Goal: Information Seeking & Learning: Check status

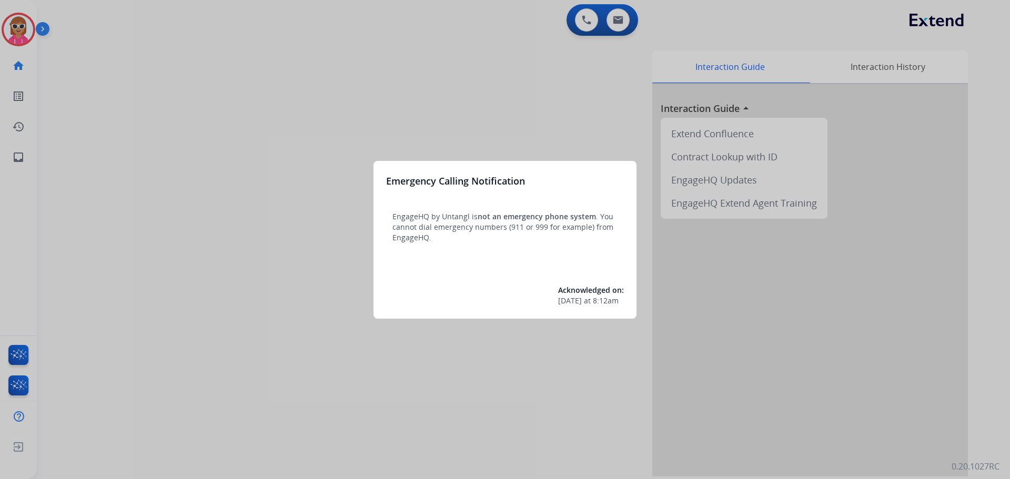
click at [26, 27] on div at bounding box center [505, 239] width 1010 height 479
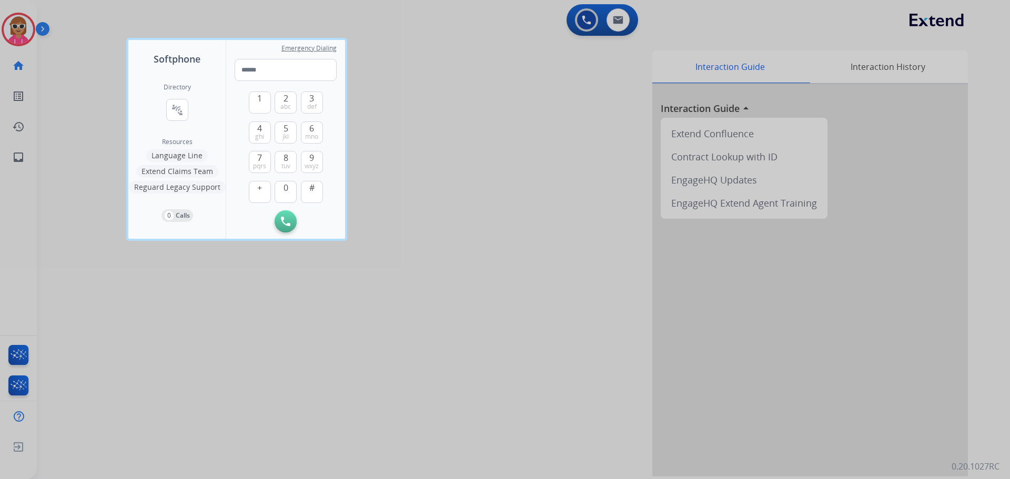
drag, startPoint x: 81, startPoint y: 87, endPoint x: 56, endPoint y: 67, distance: 31.5
click at [81, 86] on div at bounding box center [505, 239] width 1010 height 479
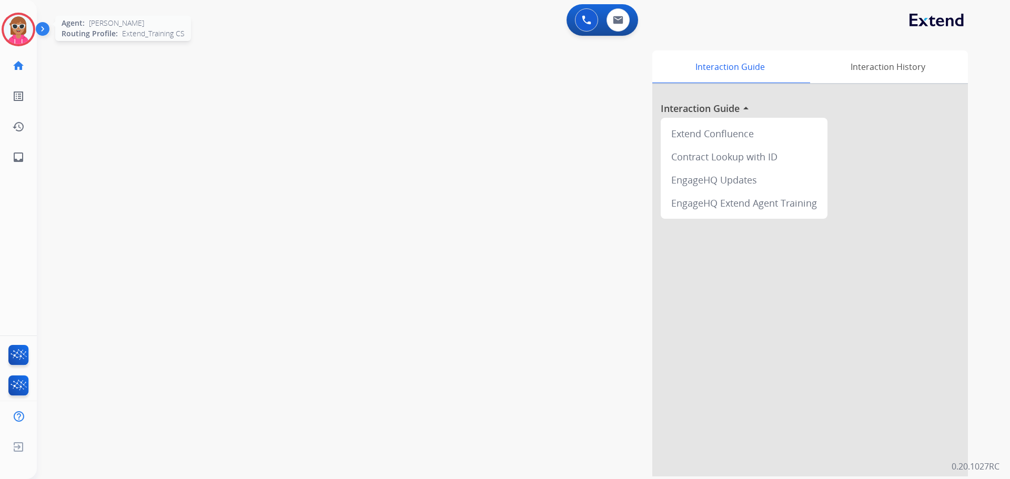
click at [19, 37] on img at bounding box center [18, 29] width 29 height 29
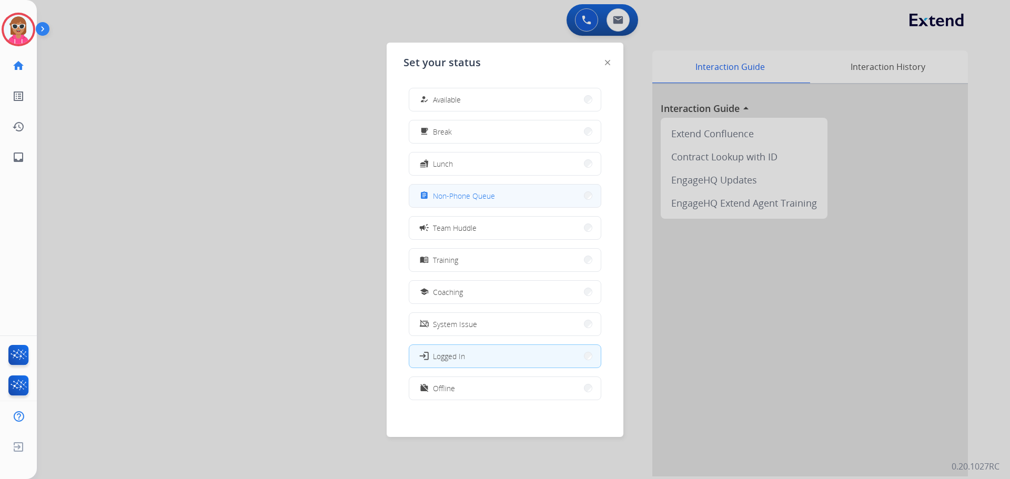
click at [546, 201] on button "assignment Non-Phone Queue" at bounding box center [505, 196] width 192 height 23
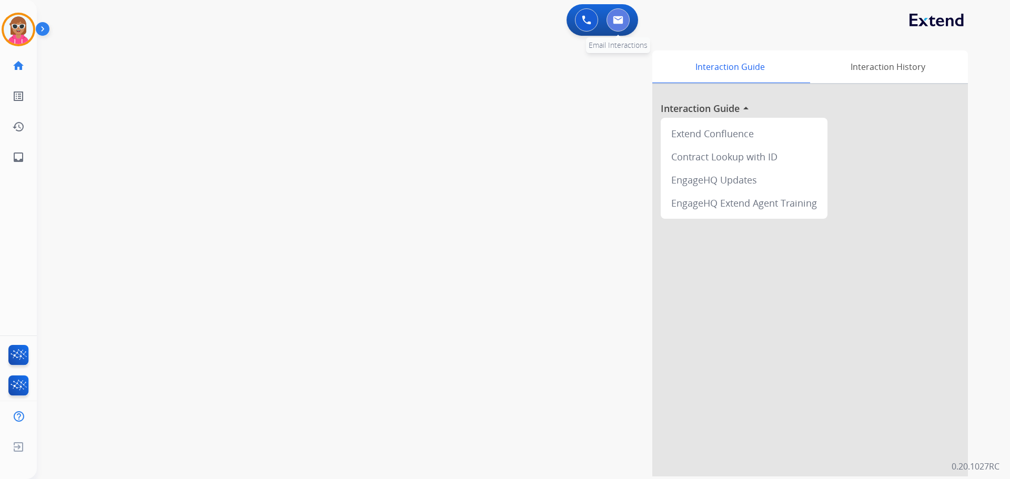
click at [617, 15] on button at bounding box center [618, 19] width 23 height 23
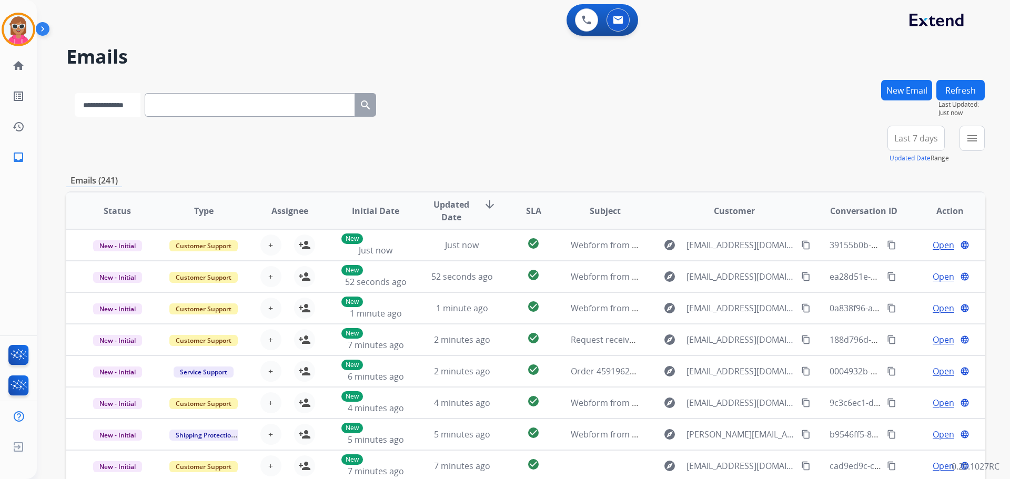
drag, startPoint x: 131, startPoint y: 112, endPoint x: 134, endPoint y: 116, distance: 5.7
click at [131, 112] on select "**********" at bounding box center [108, 105] width 66 height 24
select select "**********"
click at [75, 93] on select "**********" at bounding box center [108, 105] width 66 height 24
click at [173, 111] on input "text" at bounding box center [251, 105] width 210 height 24
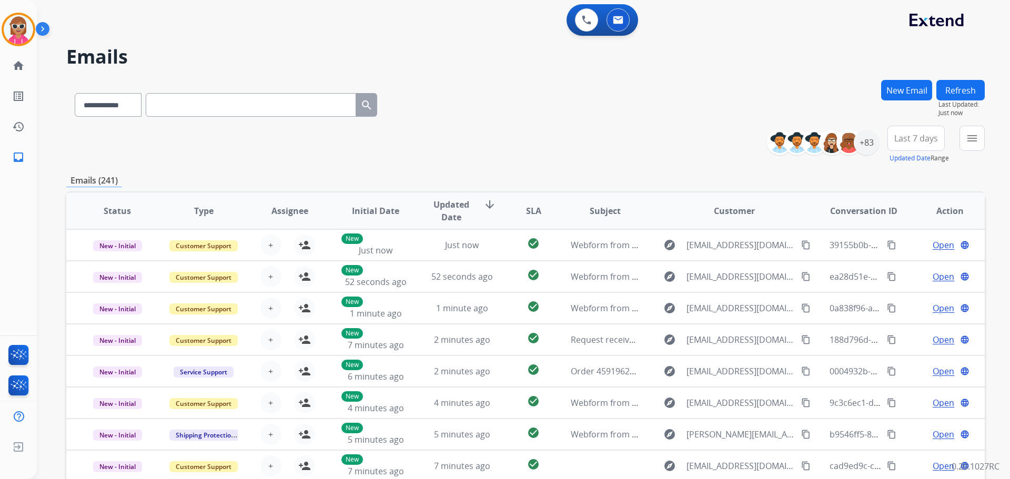
paste input "**********"
type input "**********"
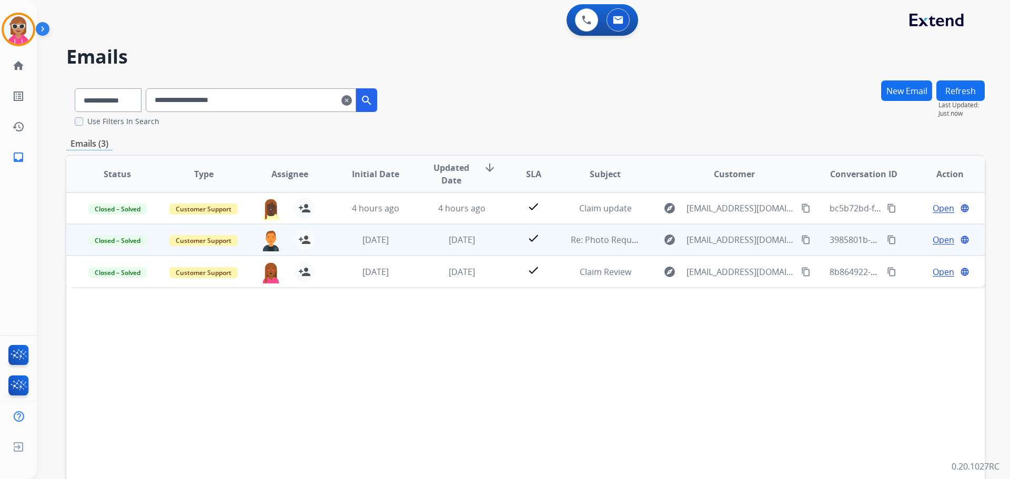
click at [479, 228] on td "[DATE]" at bounding box center [454, 240] width 86 height 32
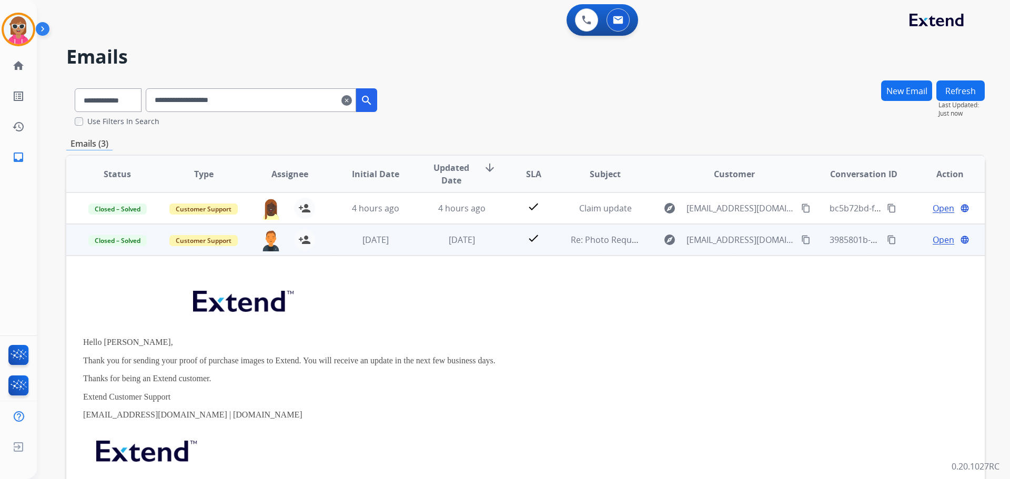
click at [480, 251] on td "[DATE]" at bounding box center [454, 240] width 86 height 32
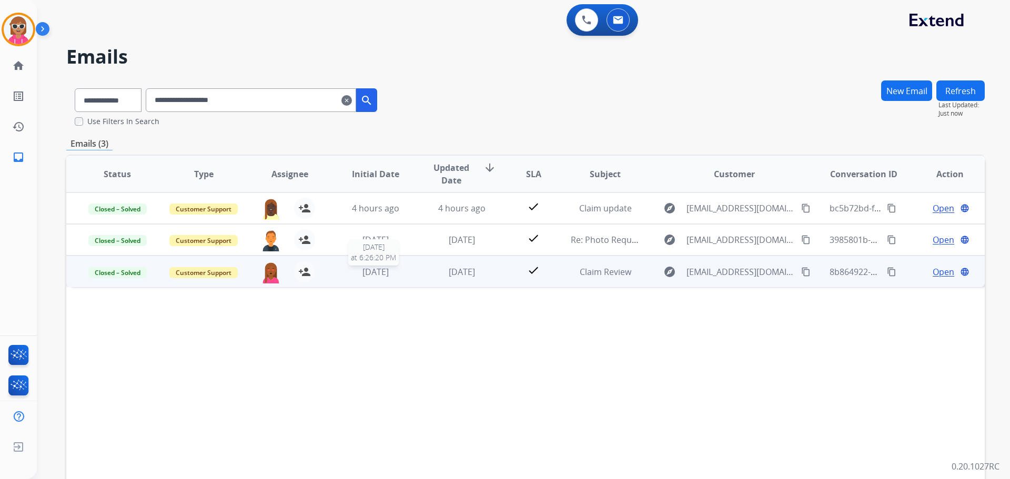
click at [344, 273] on div "[DATE]" at bounding box center [376, 272] width 69 height 13
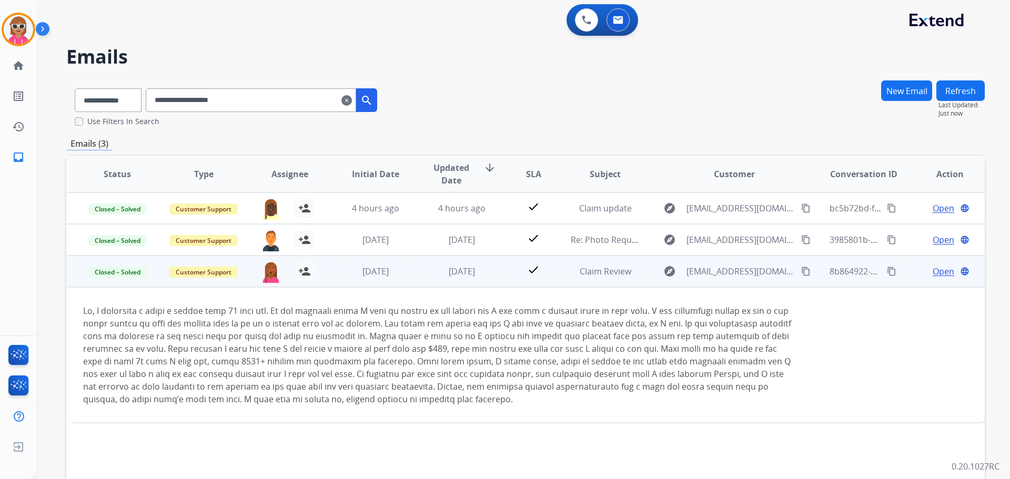
click at [933, 270] on span "Open" at bounding box center [944, 271] width 22 height 13
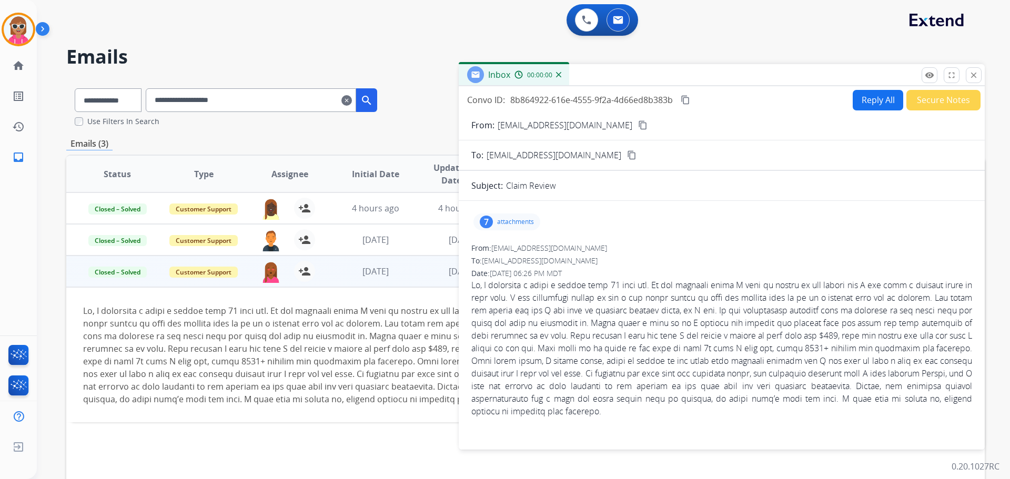
click at [931, 97] on button "Secure Notes" at bounding box center [944, 100] width 74 height 21
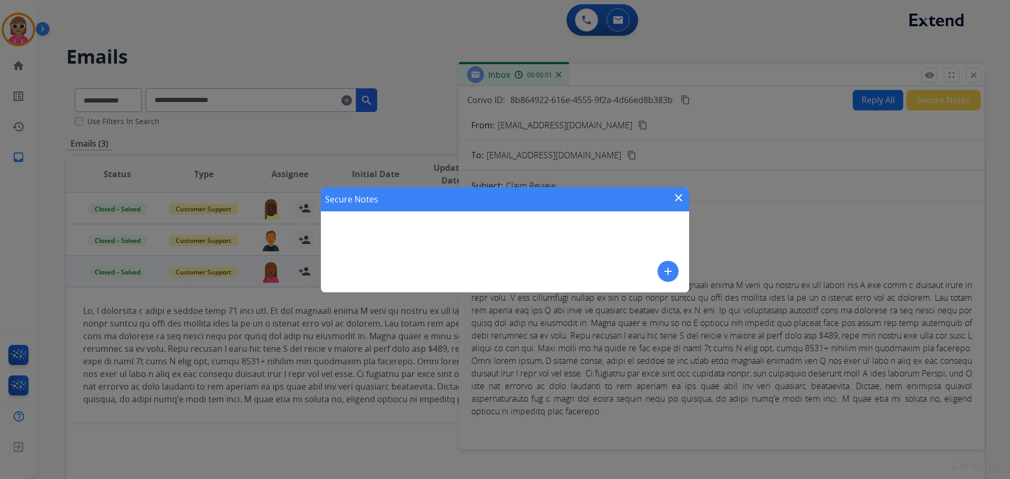
click at [680, 199] on mat-icon "close" at bounding box center [679, 198] width 13 height 13
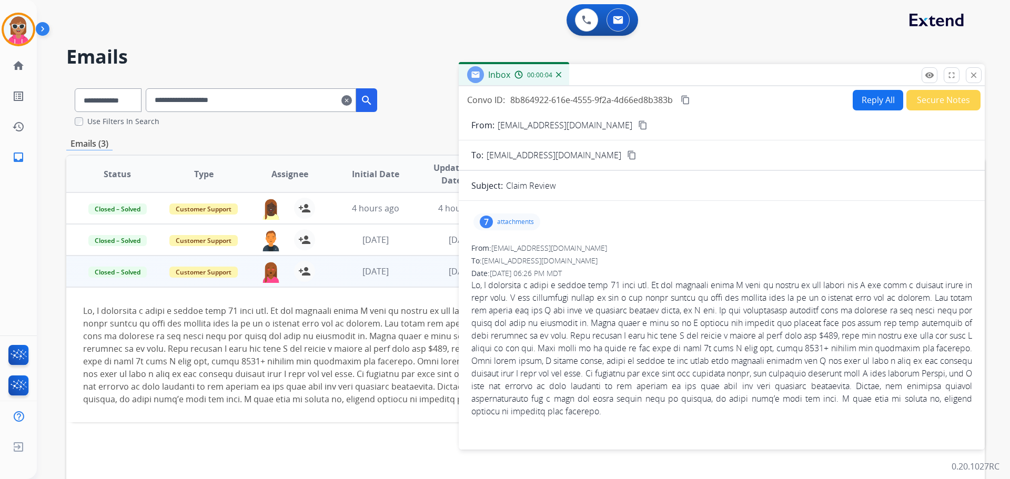
drag, startPoint x: 976, startPoint y: 72, endPoint x: 853, endPoint y: 96, distance: 125.0
click at [976, 71] on mat-icon "close" at bounding box center [973, 75] width 9 height 9
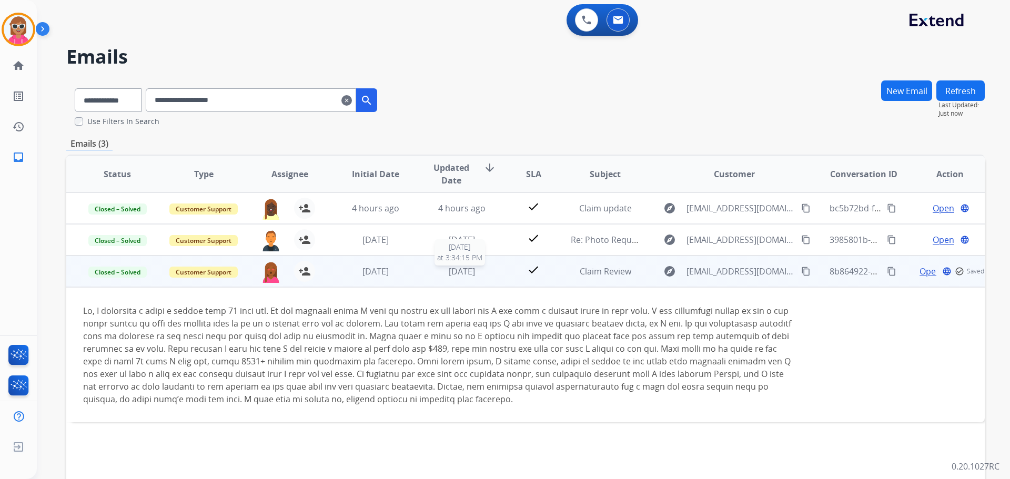
click at [457, 274] on span "[DATE]" at bounding box center [462, 272] width 26 height 12
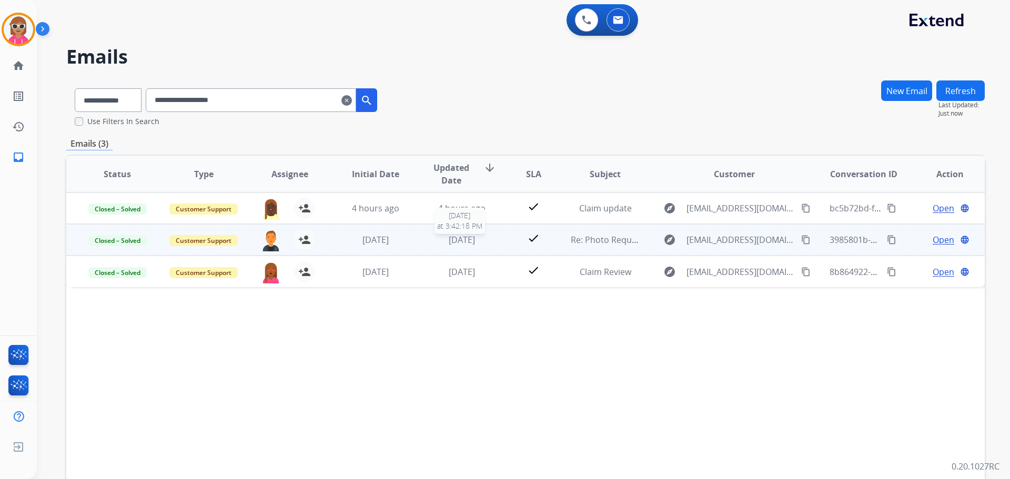
click at [463, 235] on span "[DATE]" at bounding box center [462, 240] width 26 height 12
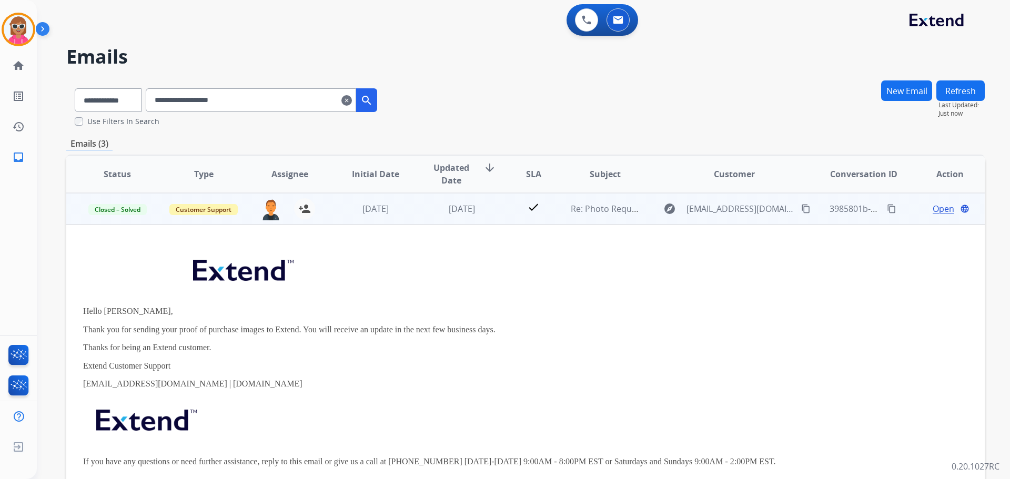
scroll to position [32, 0]
click at [934, 207] on span "Open" at bounding box center [944, 208] width 22 height 13
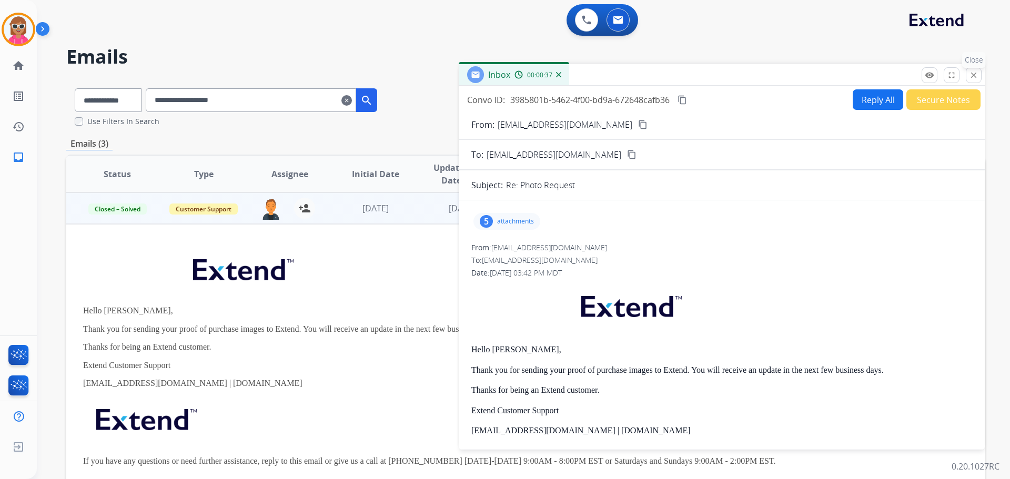
click at [977, 73] on mat-icon "close" at bounding box center [973, 75] width 9 height 9
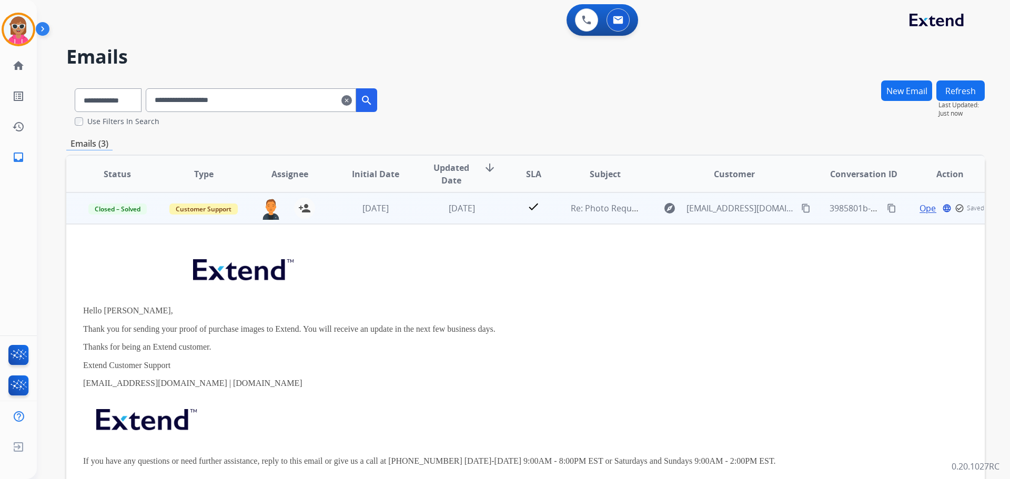
click at [503, 213] on td "check" at bounding box center [525, 209] width 57 height 32
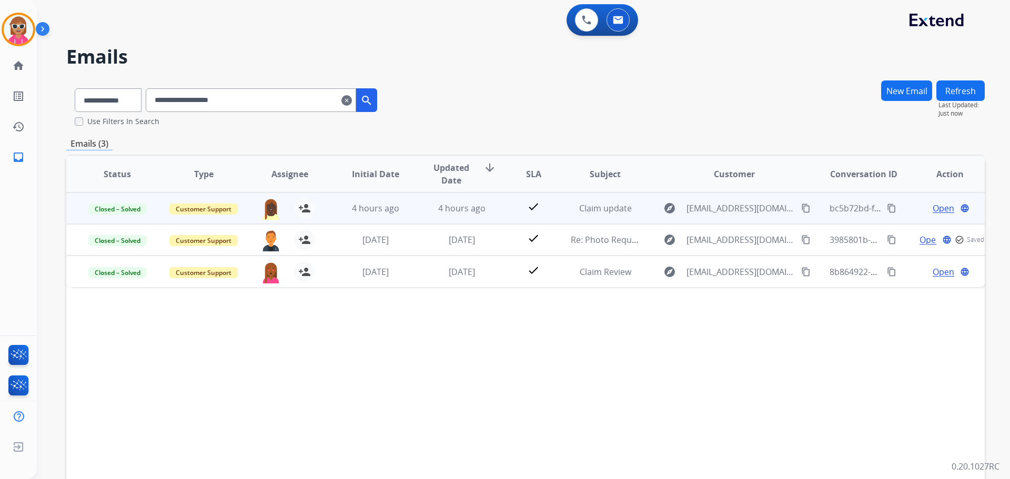
scroll to position [0, 0]
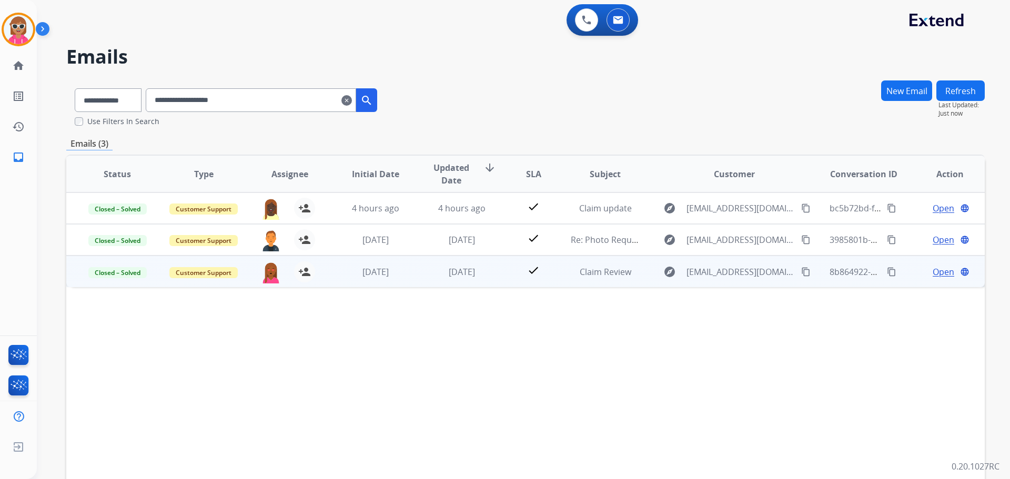
click at [923, 270] on div "Open language" at bounding box center [950, 272] width 69 height 13
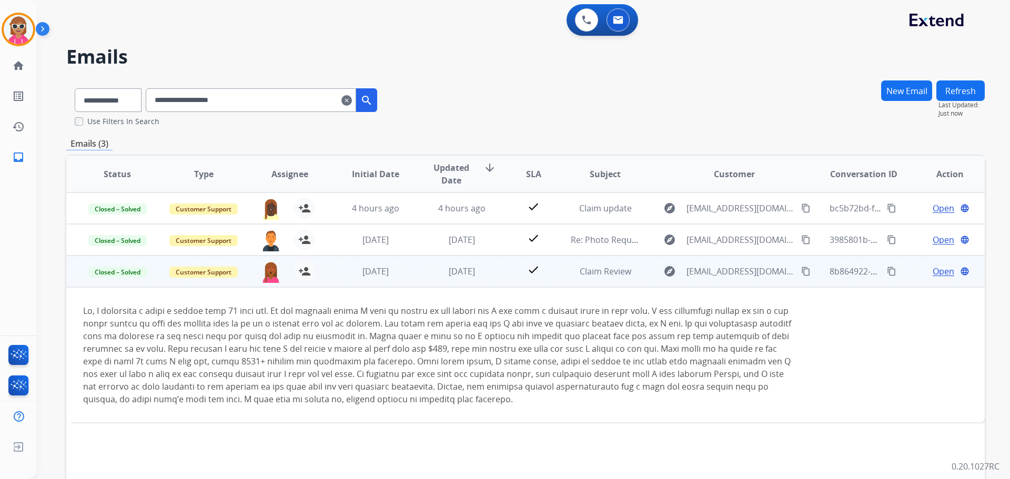
click at [934, 269] on span "Open" at bounding box center [944, 271] width 22 height 13
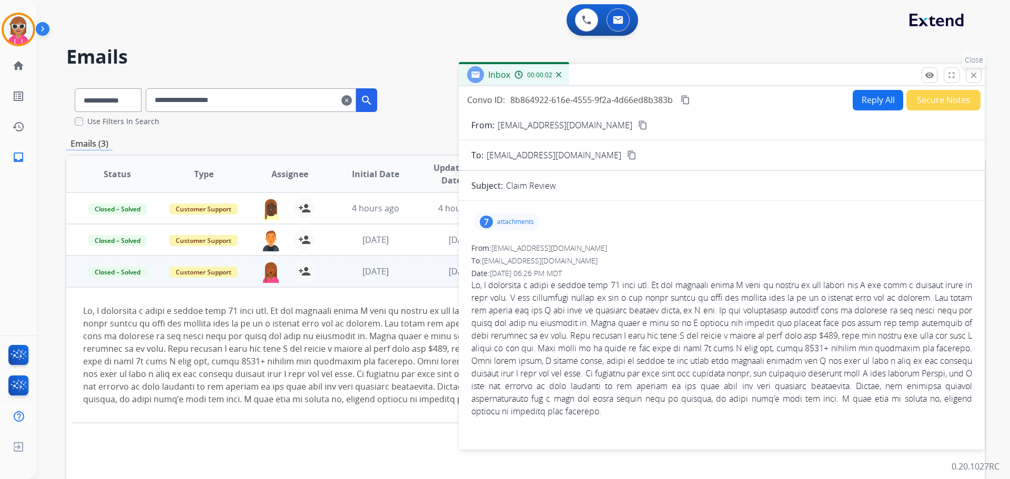
click at [976, 70] on button "close Close" at bounding box center [974, 75] width 16 height 16
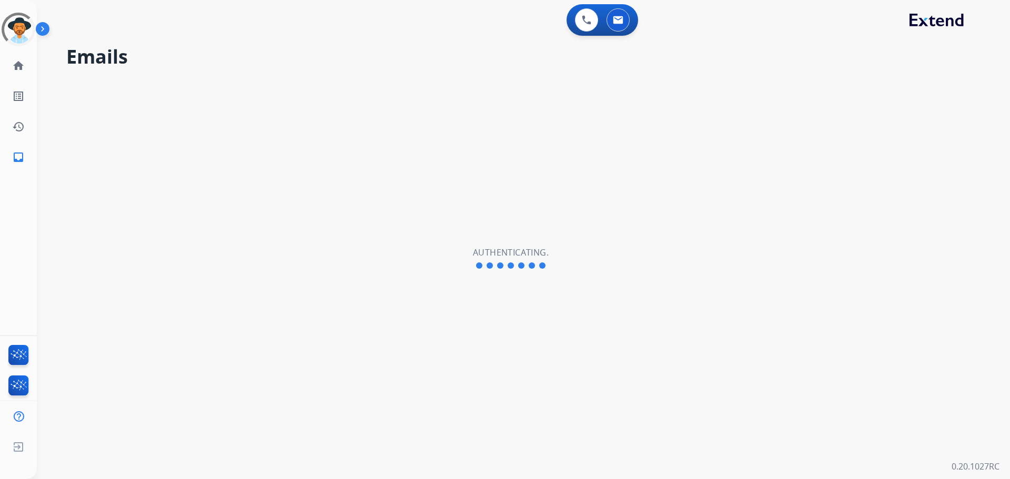
click at [170, 68] on div "Emails Authenticating." at bounding box center [511, 259] width 948 height 442
select select "**********"
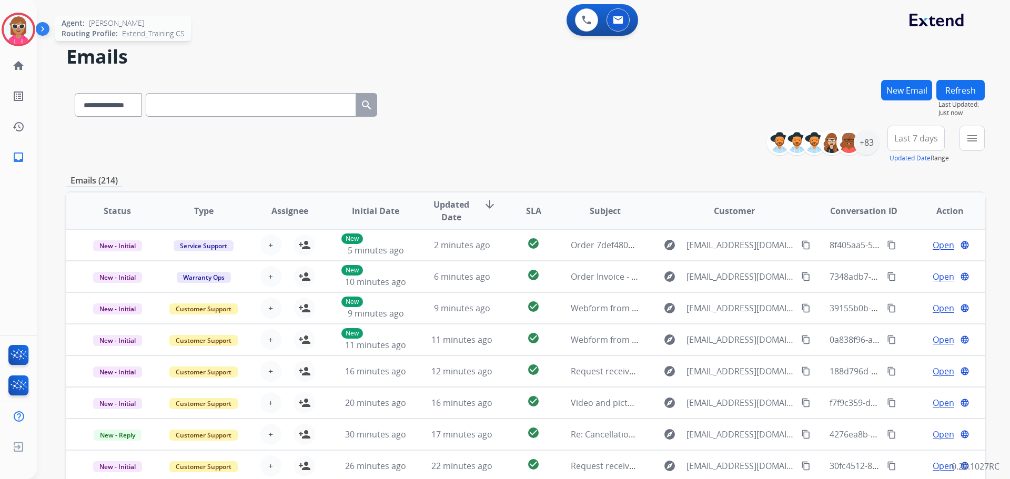
click at [22, 25] on img at bounding box center [18, 29] width 29 height 29
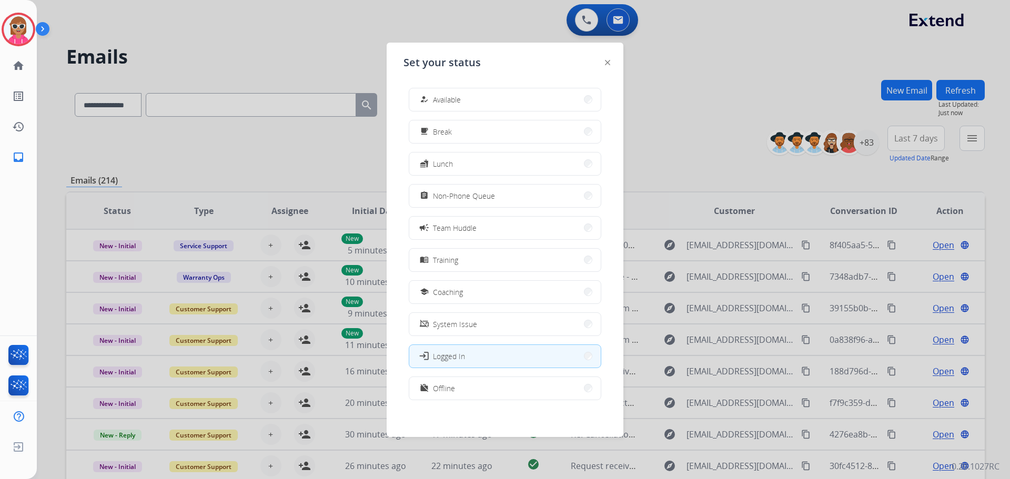
click at [484, 198] on span "Non-Phone Queue" at bounding box center [464, 195] width 62 height 11
